Goal: Task Accomplishment & Management: Manage account settings

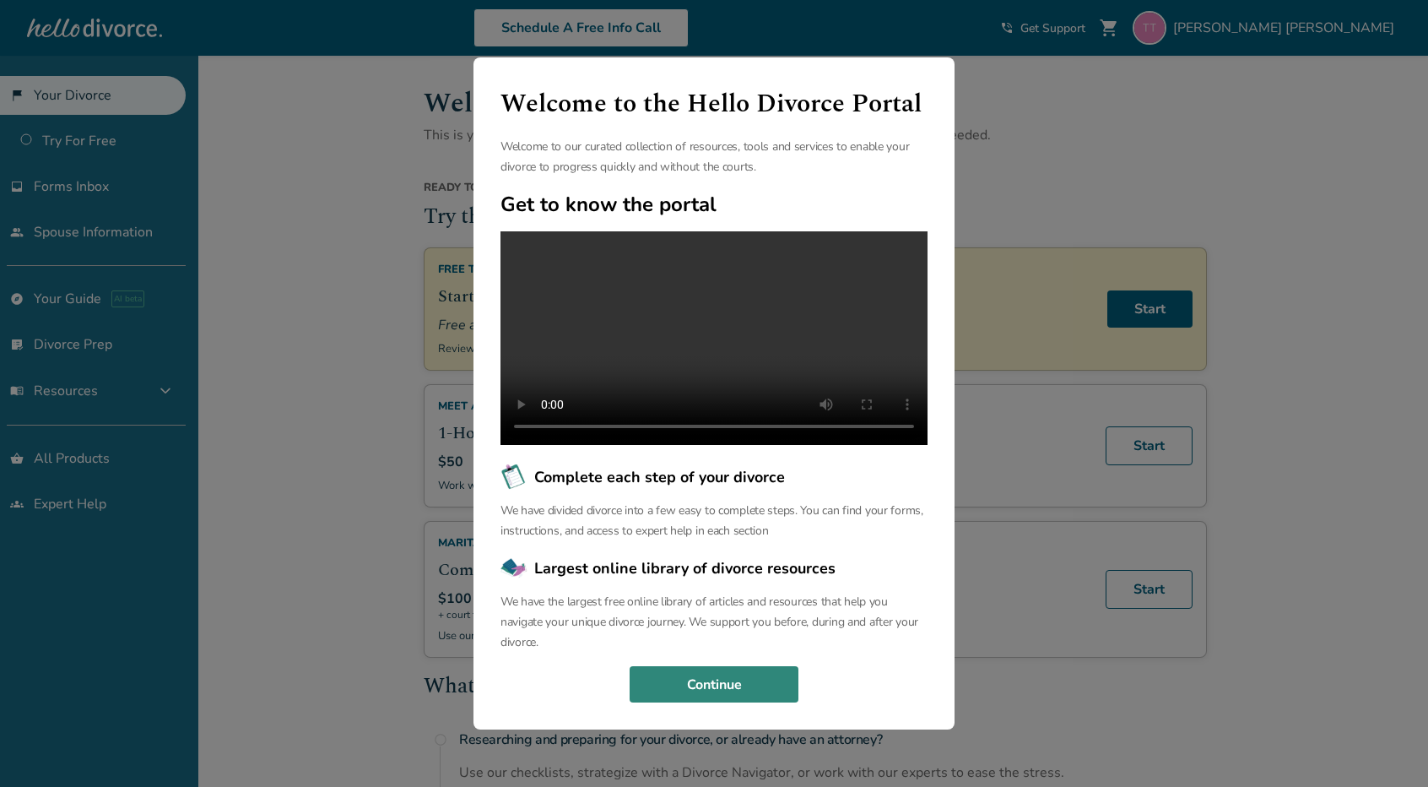
click at [734, 700] on button "Continue" at bounding box center [714, 684] width 169 height 37
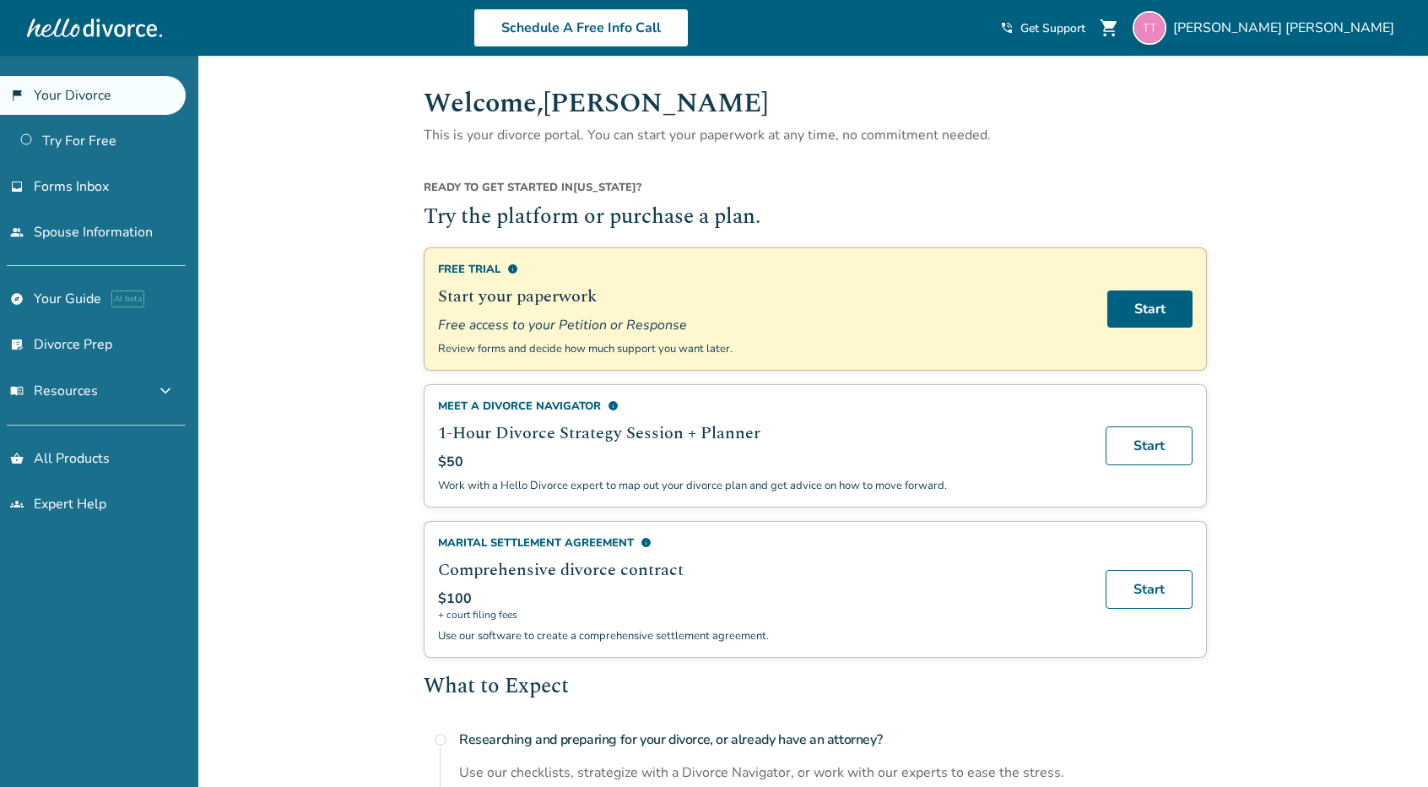
click at [1167, 26] on img at bounding box center [1150, 28] width 34 height 34
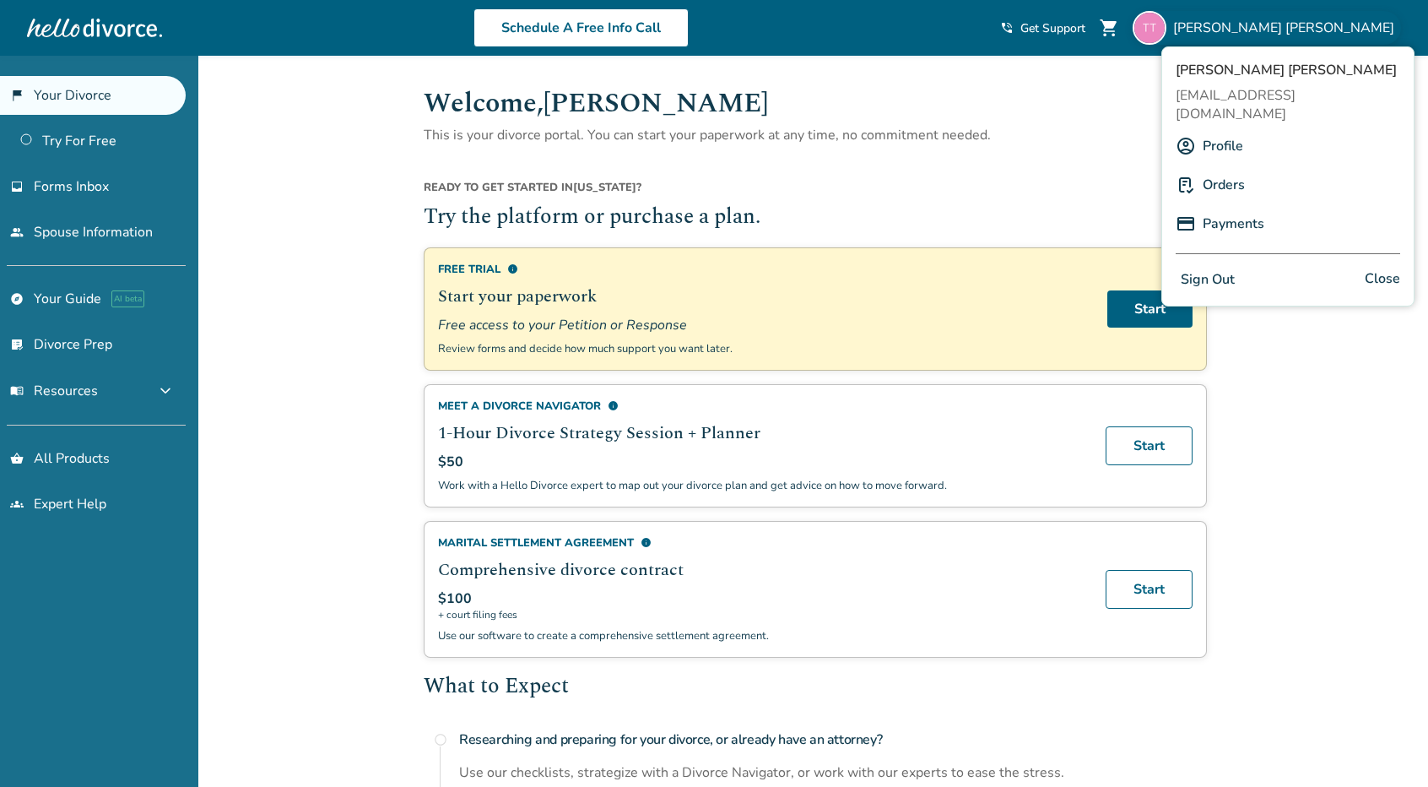
click at [1212, 268] on button "Sign Out" at bounding box center [1208, 280] width 64 height 24
